Goal: Task Accomplishment & Management: Manage account settings

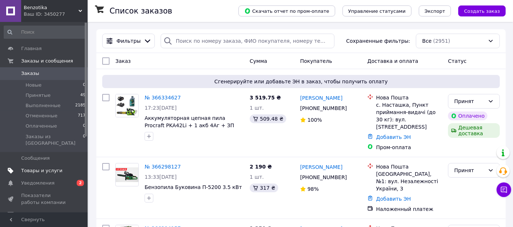
click at [46, 167] on span "Товары и услуги" at bounding box center [41, 170] width 41 height 7
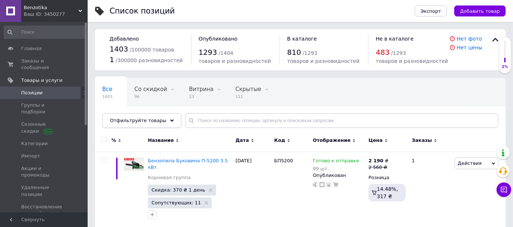
click at [152, 119] on span "Отфильтруйте товары" at bounding box center [138, 119] width 57 height 5
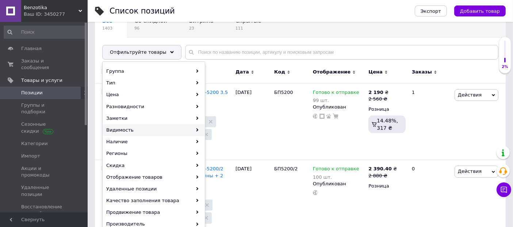
scroll to position [81, 0]
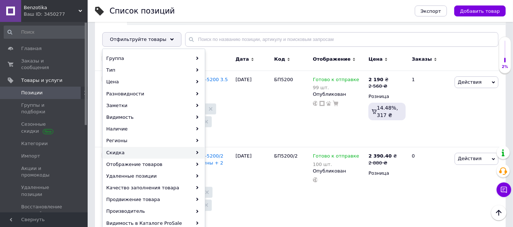
click at [149, 153] on div "Скидка" at bounding box center [153, 153] width 101 height 12
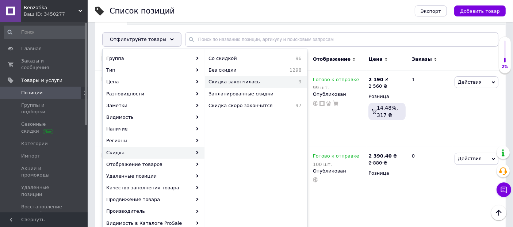
click at [239, 83] on span "Скидка закончилась" at bounding box center [249, 81] width 82 height 7
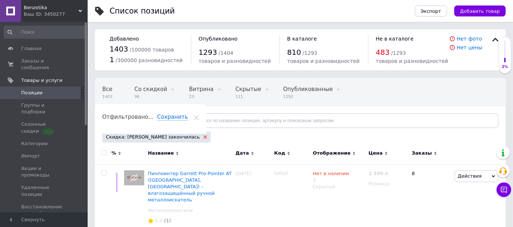
click at [203, 136] on use at bounding box center [205, 137] width 4 height 4
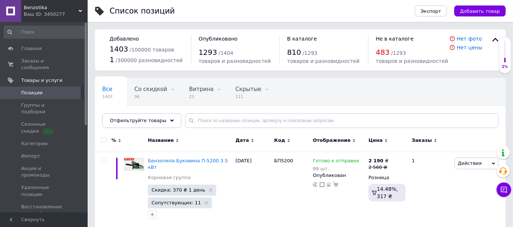
click at [149, 121] on span "Отфильтруйте товары" at bounding box center [138, 119] width 57 height 5
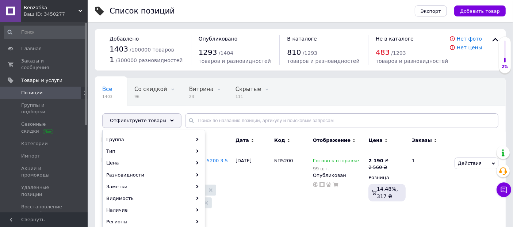
scroll to position [121, 0]
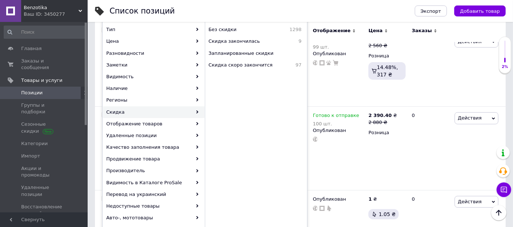
click at [148, 109] on div "Скидка" at bounding box center [153, 112] width 101 height 12
click at [248, 65] on span "Скидка скоро закончится" at bounding box center [248, 65] width 81 height 7
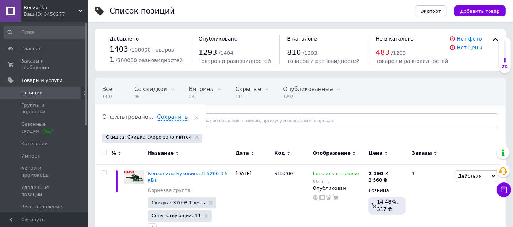
click at [104, 152] on input "checkbox" at bounding box center [103, 152] width 5 height 5
checkbox input "true"
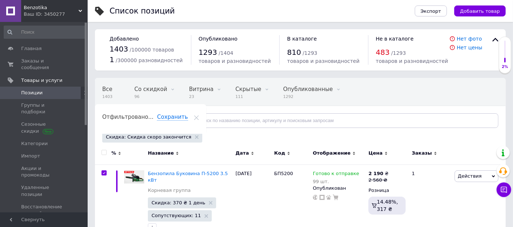
checkbox input "true"
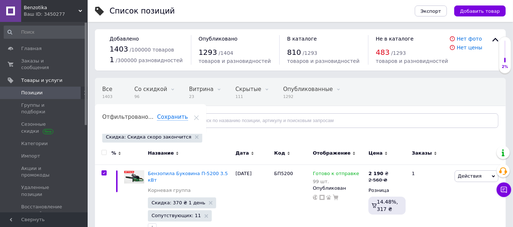
checkbox input "true"
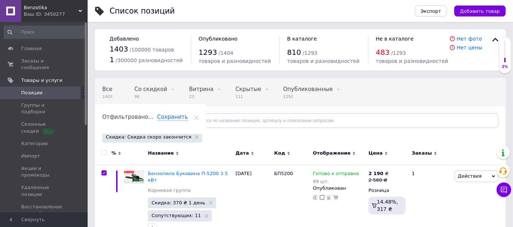
checkbox input "true"
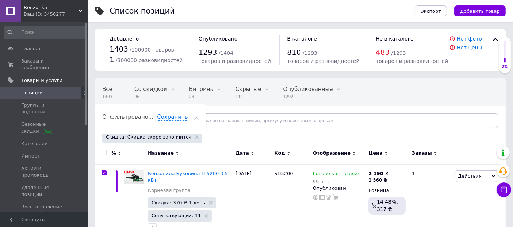
checkbox input "true"
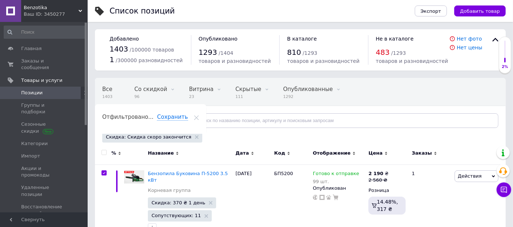
checkbox input "true"
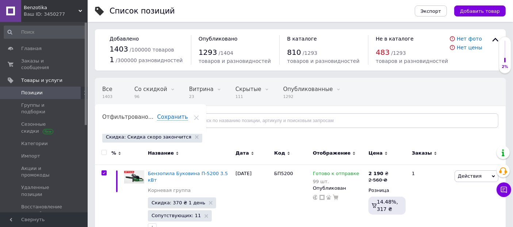
checkbox input "true"
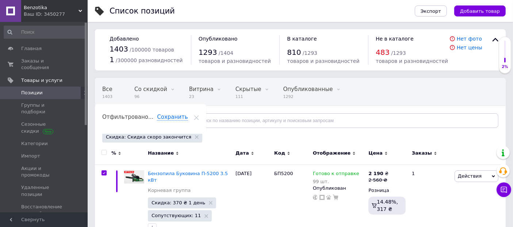
checkbox input "true"
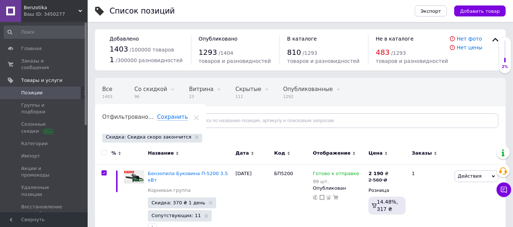
checkbox input "true"
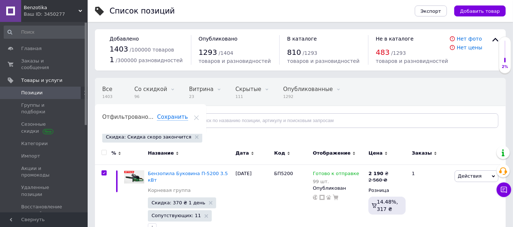
checkbox input "true"
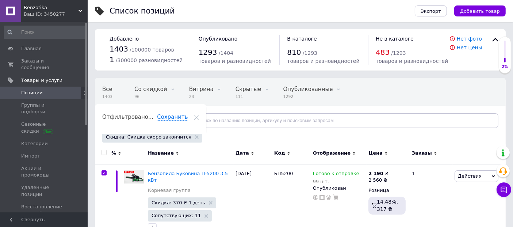
checkbox input "true"
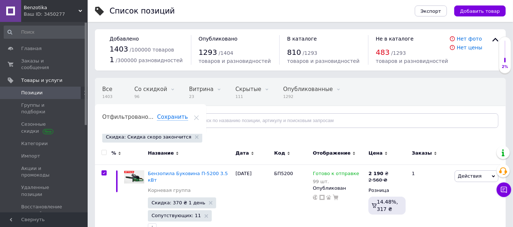
checkbox input "true"
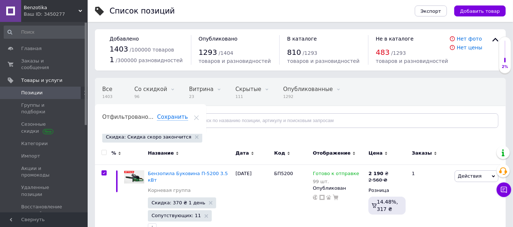
checkbox input "true"
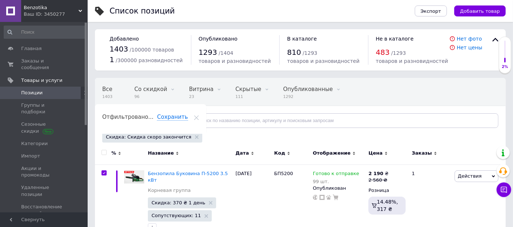
checkbox input "true"
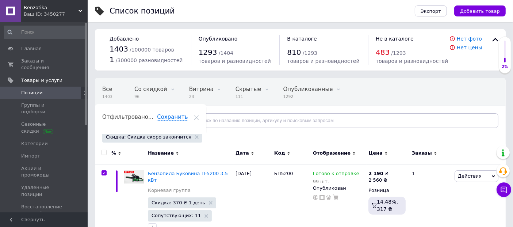
checkbox input "true"
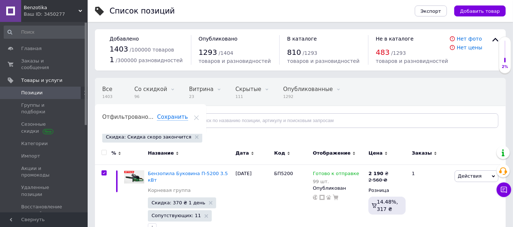
checkbox input "true"
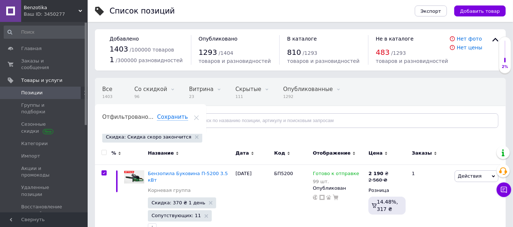
checkbox input "true"
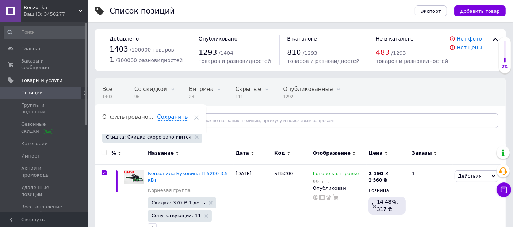
checkbox input "true"
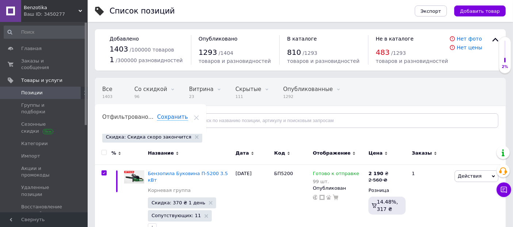
checkbox input "true"
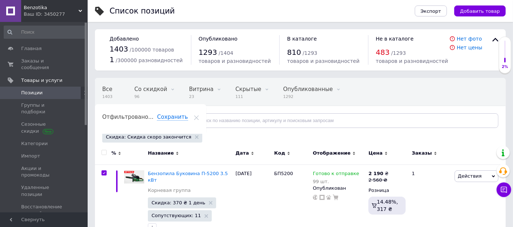
checkbox input "true"
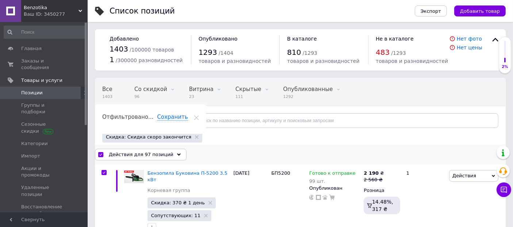
click at [137, 151] on span "Действия для 97 позиций" at bounding box center [141, 154] width 65 height 7
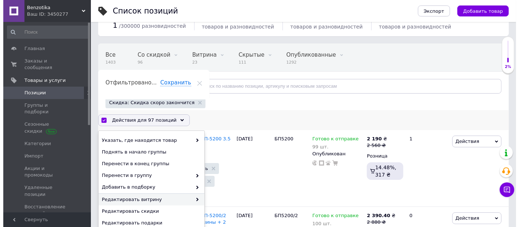
scroll to position [81, 0]
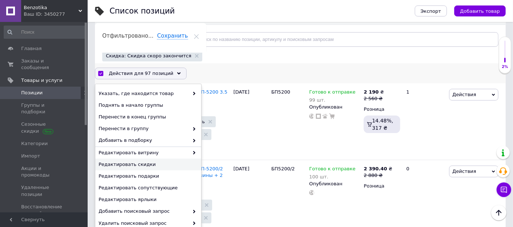
click at [157, 163] on span "Редактировать скидки" at bounding box center [146, 164] width 97 height 7
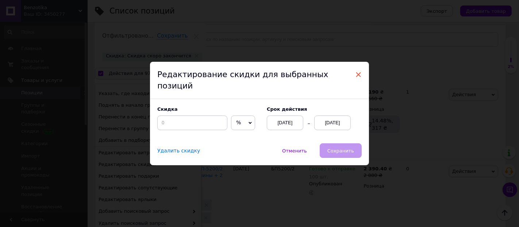
click at [355, 77] on span "×" at bounding box center [358, 74] width 7 height 12
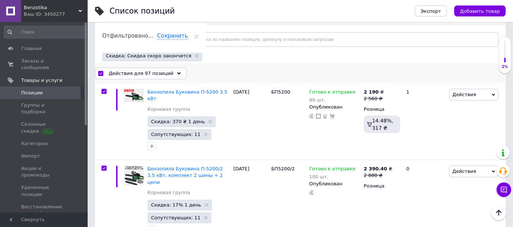
click at [140, 73] on span "Действия для 97 позиций" at bounding box center [141, 73] width 65 height 7
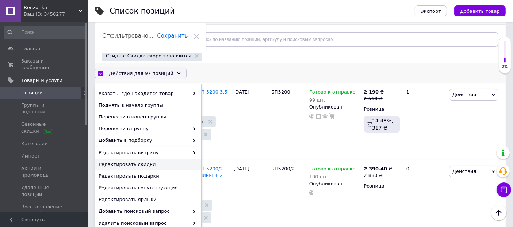
click at [154, 164] on span "Редактировать скидки" at bounding box center [146, 164] width 97 height 7
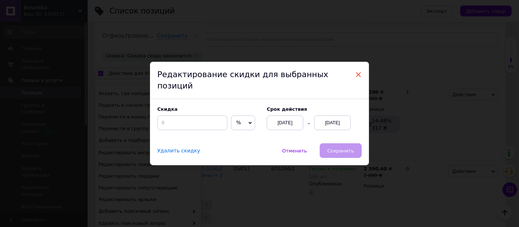
click at [357, 78] on span "×" at bounding box center [358, 74] width 7 height 12
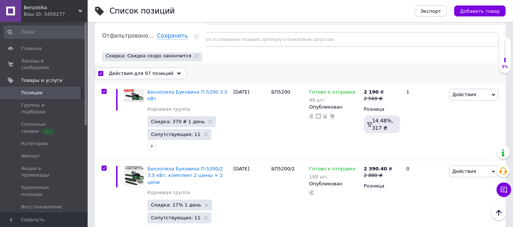
click at [153, 72] on span "Действия для 97 позиций" at bounding box center [141, 73] width 65 height 7
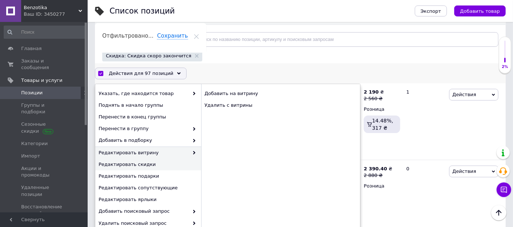
click at [161, 164] on span "Редактировать скидки" at bounding box center [146, 164] width 97 height 7
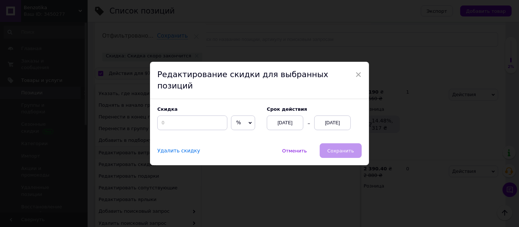
click at [330, 115] on div "[DATE]" at bounding box center [332, 122] width 36 height 15
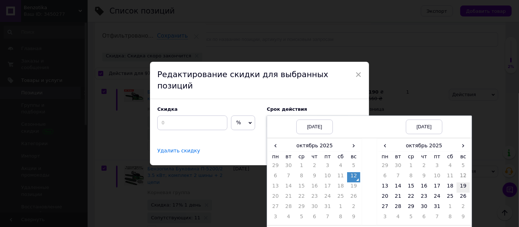
click at [461, 182] on td "19" at bounding box center [462, 187] width 13 height 10
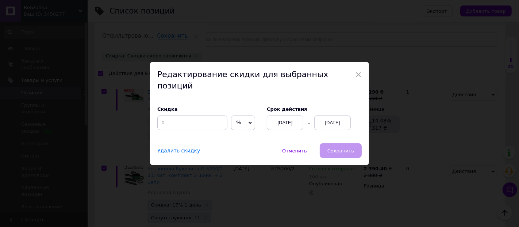
click at [341, 144] on div "Отменить   Сохранить" at bounding box center [310, 150] width 102 height 15
click at [292, 115] on div "[DATE]" at bounding box center [285, 122] width 36 height 15
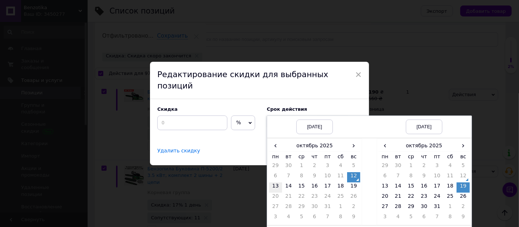
click at [275, 182] on td "13" at bounding box center [275, 187] width 13 height 10
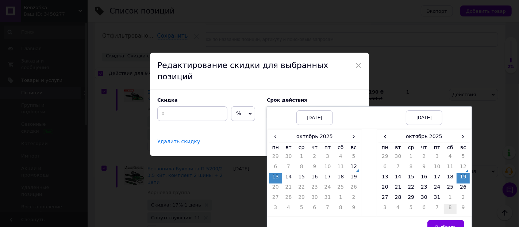
scroll to position [15, 0]
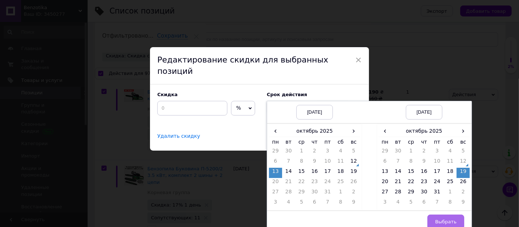
click at [444, 218] on span "Выбрать" at bounding box center [446, 220] width 22 height 5
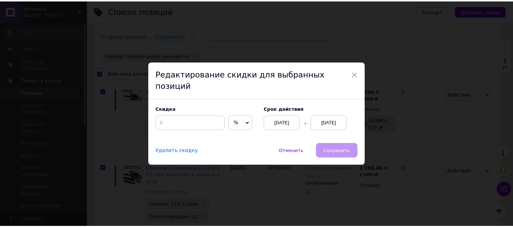
scroll to position [0, 0]
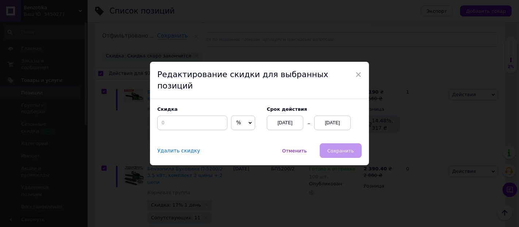
click at [341, 146] on div "Отменить   Сохранить" at bounding box center [310, 150] width 102 height 15
click at [186, 115] on input at bounding box center [192, 122] width 70 height 15
click at [355, 77] on span "×" at bounding box center [358, 74] width 7 height 12
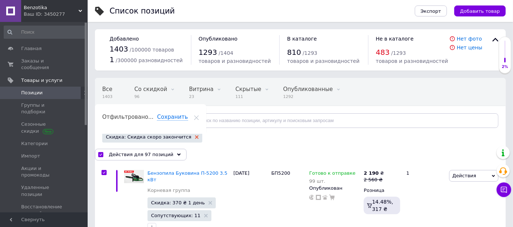
click at [195, 136] on icon at bounding box center [197, 137] width 4 height 4
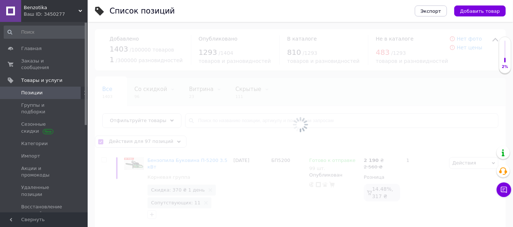
checkbox input "false"
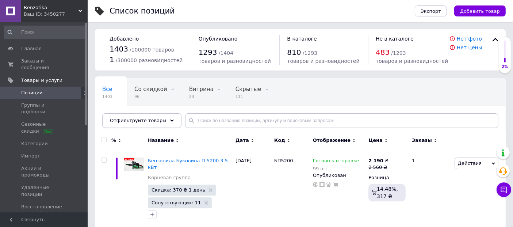
click at [135, 122] on span "Отфильтруйте товары" at bounding box center [138, 119] width 57 height 5
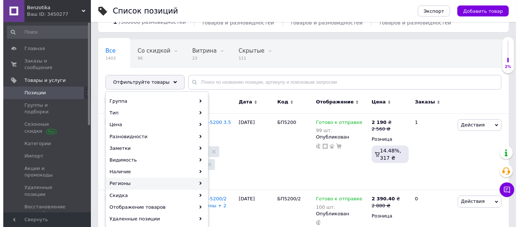
scroll to position [81, 0]
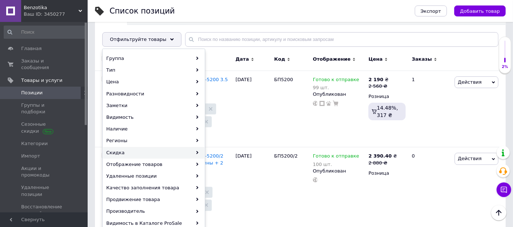
click at [154, 154] on div "Скидка" at bounding box center [153, 153] width 101 height 12
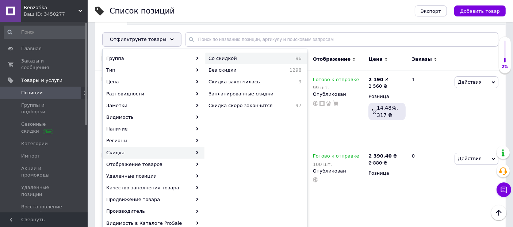
click at [231, 57] on span "Со скидкой" at bounding box center [242, 58] width 69 height 7
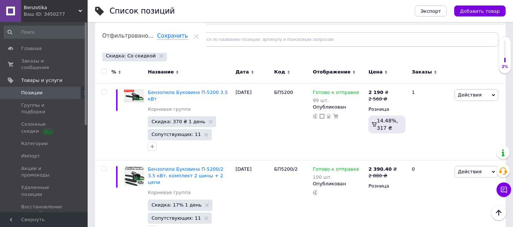
click at [104, 70] on input "checkbox" at bounding box center [103, 71] width 5 height 5
checkbox input "true"
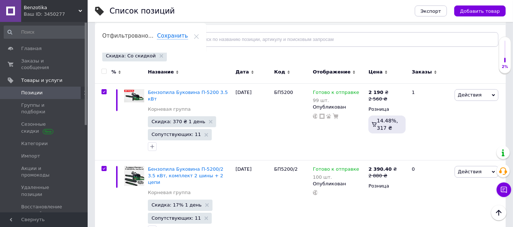
checkbox input "true"
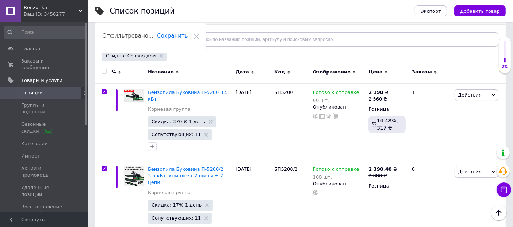
checkbox input "true"
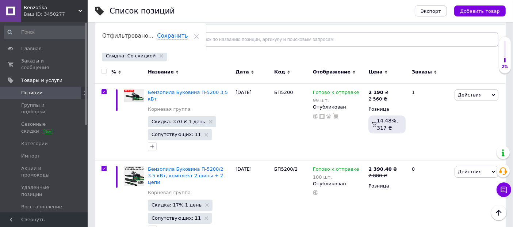
checkbox input "true"
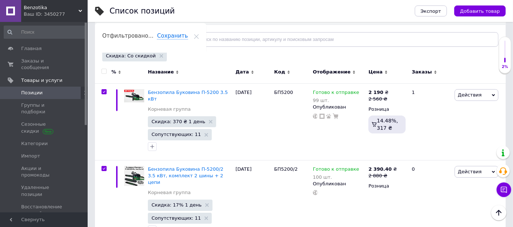
checkbox input "true"
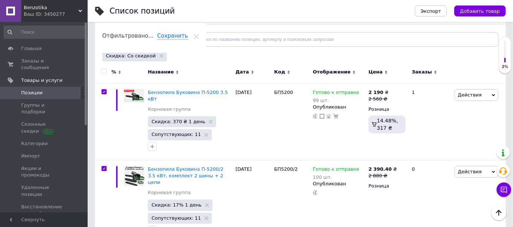
checkbox input "true"
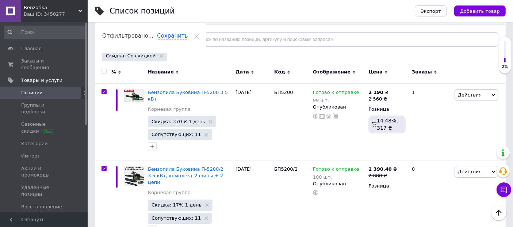
checkbox input "true"
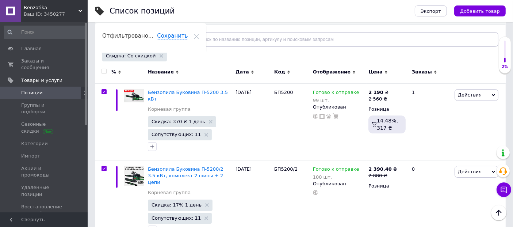
checkbox input "true"
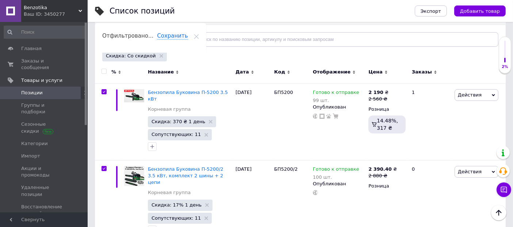
checkbox input "true"
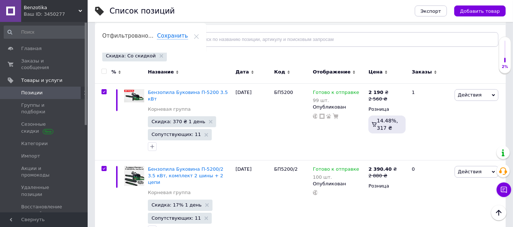
checkbox input "true"
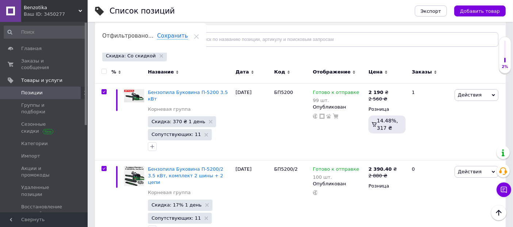
checkbox input "true"
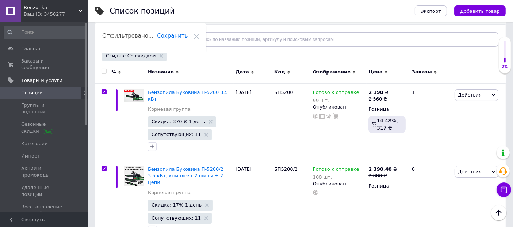
checkbox input "true"
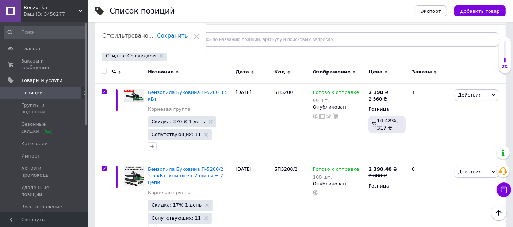
checkbox input "true"
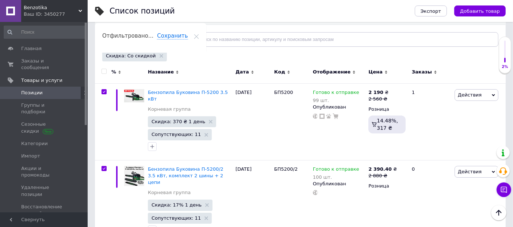
checkbox input "true"
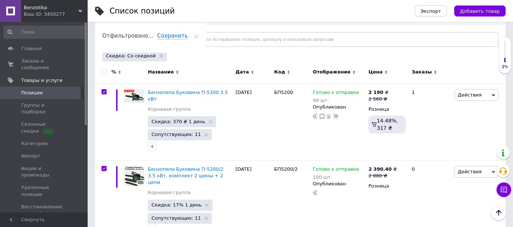
checkbox input "true"
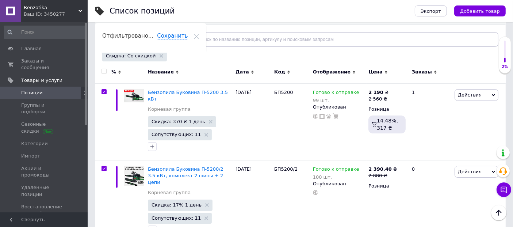
checkbox input "true"
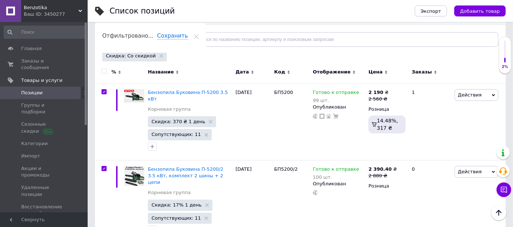
checkbox input "true"
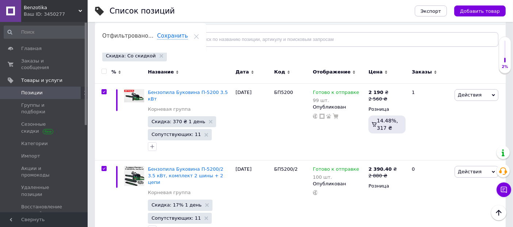
checkbox input "true"
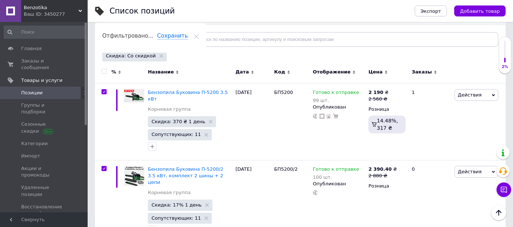
checkbox input "true"
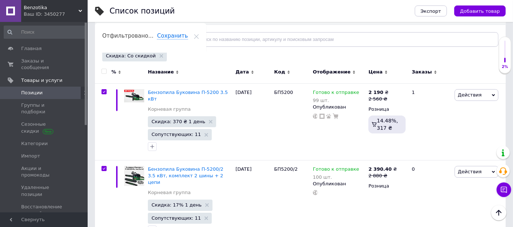
checkbox input "true"
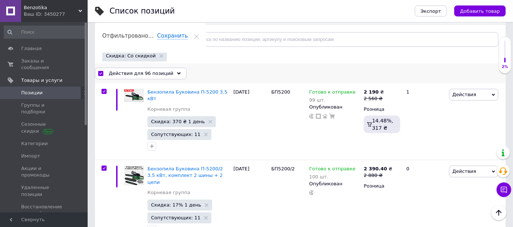
click at [143, 74] on span "Действия для 96 позиций" at bounding box center [141, 73] width 65 height 7
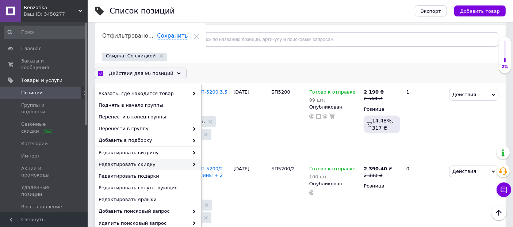
click at [154, 165] on span "Редактировать скидку" at bounding box center [143, 164] width 90 height 7
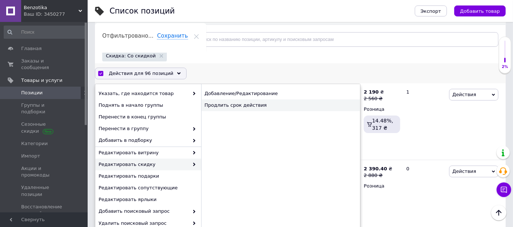
click at [240, 107] on div "Продлить срок действия" at bounding box center [280, 105] width 159 height 12
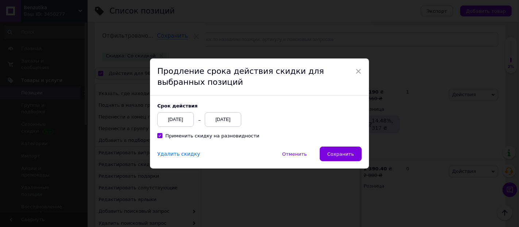
click at [229, 122] on div "[DATE]" at bounding box center [223, 119] width 36 height 15
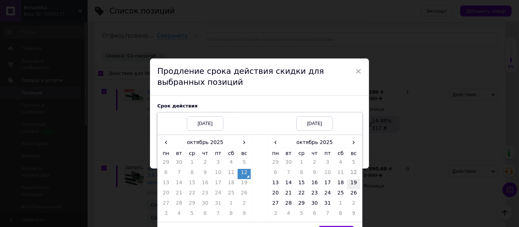
click at [350, 183] on td "19" at bounding box center [353, 184] width 13 height 10
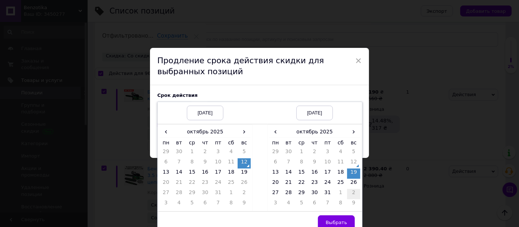
scroll to position [16, 0]
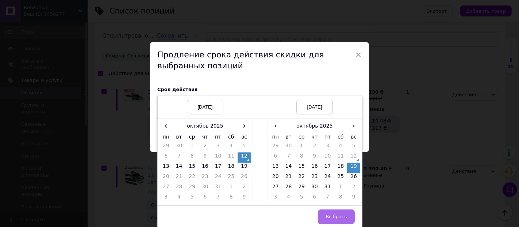
click at [334, 216] on span "Выбрать" at bounding box center [336, 215] width 22 height 5
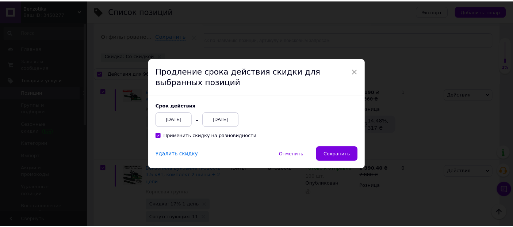
scroll to position [0, 0]
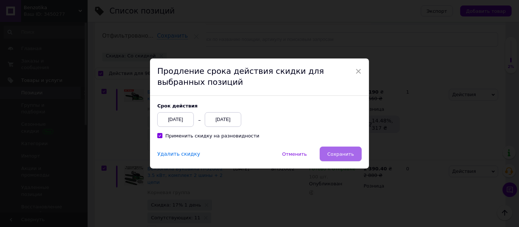
click at [333, 156] on span "Сохранить" at bounding box center [340, 153] width 27 height 5
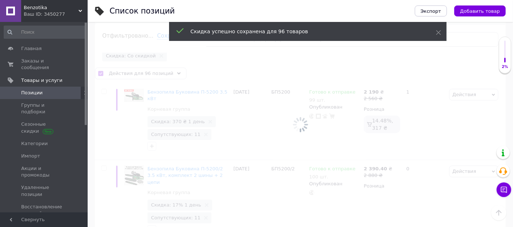
checkbox input "false"
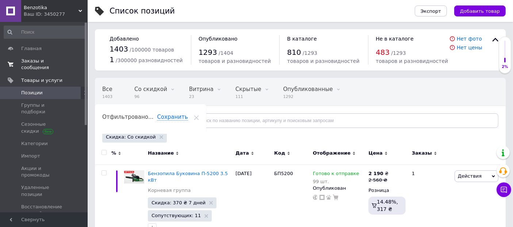
click at [59, 61] on span "Заказы и сообщения" at bounding box center [44, 64] width 46 height 13
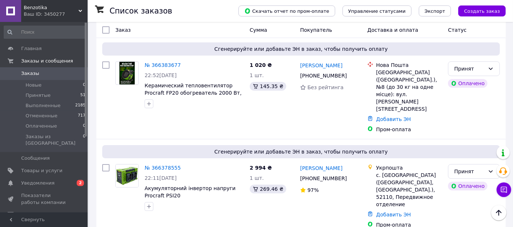
scroll to position [40, 0]
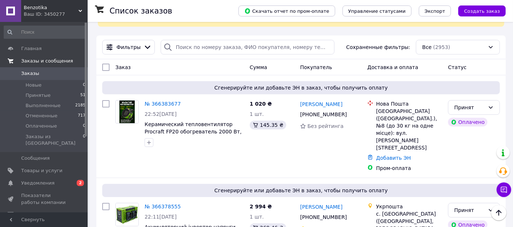
click at [50, 67] on link "Заказы 0" at bounding box center [45, 73] width 90 height 12
